Goal: Task Accomplishment & Management: Use online tool/utility

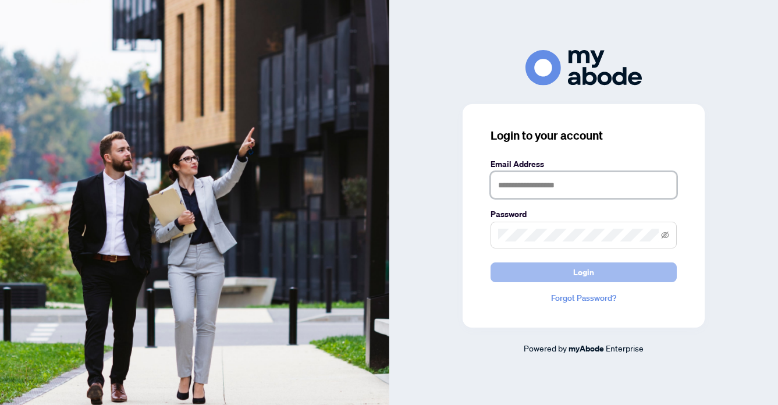
type input "**********"
click at [573, 268] on span "Login" at bounding box center [583, 272] width 21 height 19
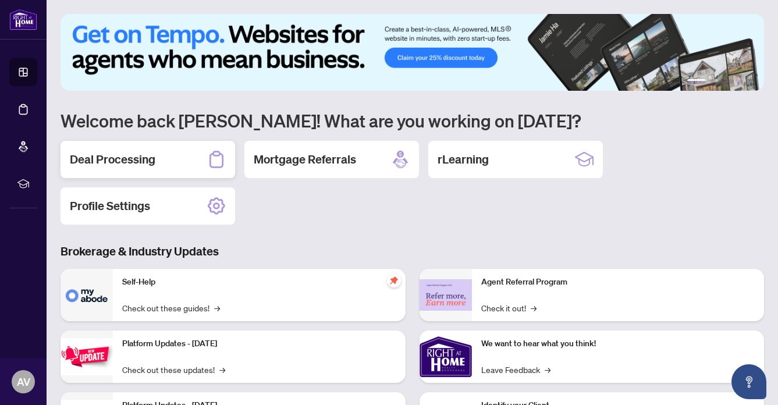
click at [109, 156] on h2 "Deal Processing" at bounding box center [113, 159] width 86 height 16
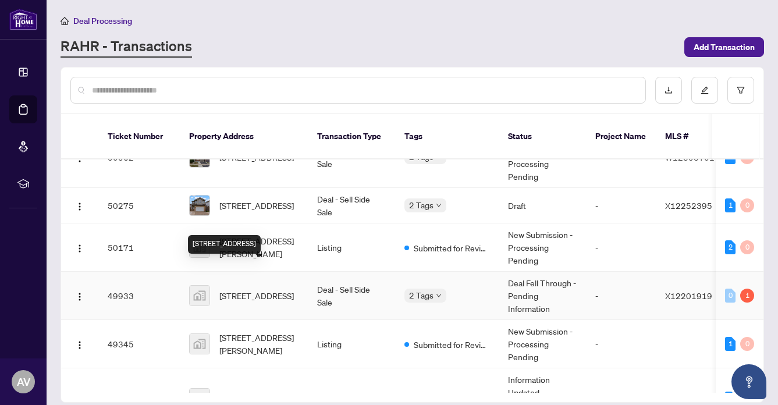
scroll to position [41, 0]
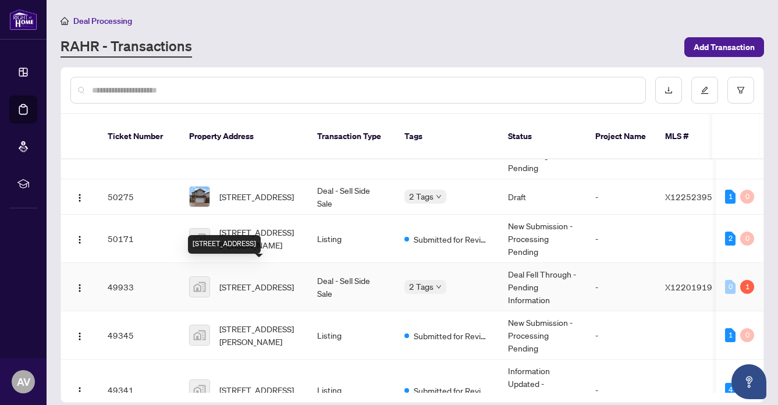
click at [233, 280] on span "[STREET_ADDRESS]" at bounding box center [256, 286] width 74 height 13
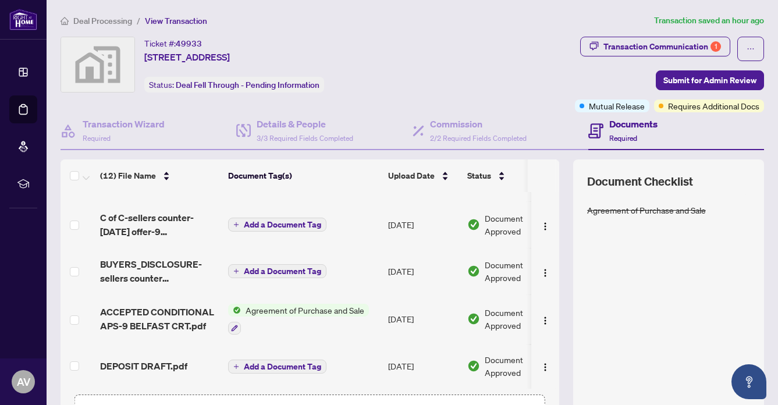
scroll to position [81, 0]
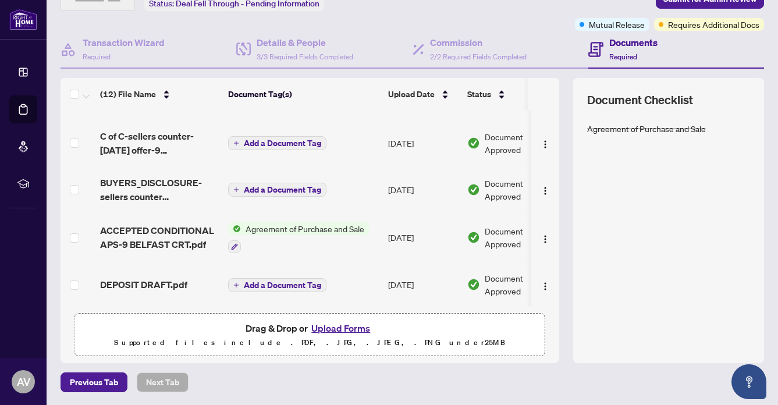
click at [349, 321] on button "Upload Forms" at bounding box center [341, 328] width 66 height 15
